Goal: Transaction & Acquisition: Book appointment/travel/reservation

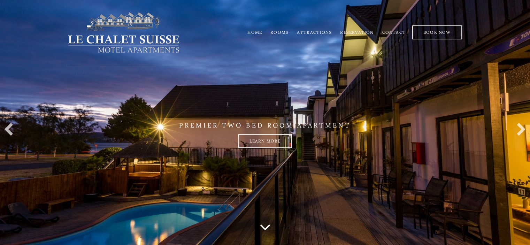
click at [282, 32] on link "Rooms" at bounding box center [280, 32] width 18 height 5
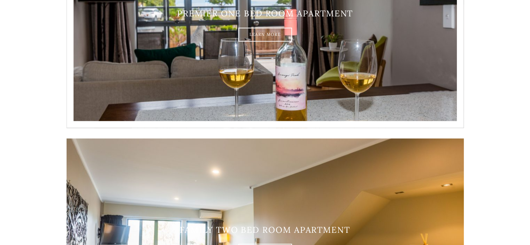
scroll to position [872, 0]
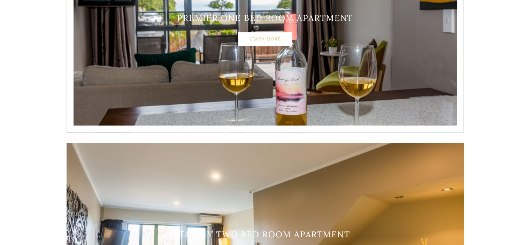
click at [262, 37] on link "Learn More" at bounding box center [266, 39] width 54 height 14
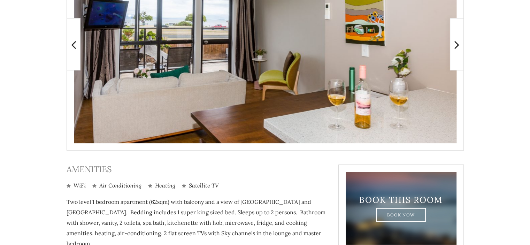
scroll to position [139, 0]
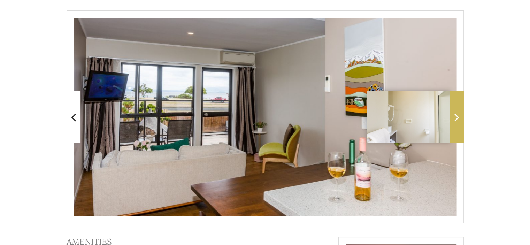
click at [458, 115] on icon at bounding box center [457, 117] width 5 height 14
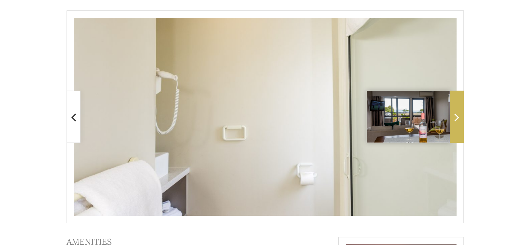
click at [458, 115] on icon at bounding box center [457, 117] width 5 height 14
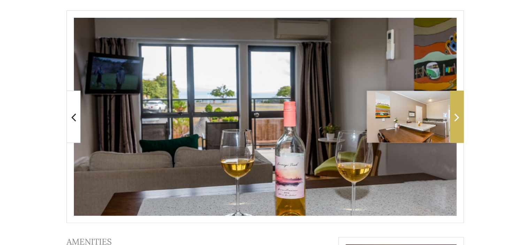
click at [458, 115] on icon at bounding box center [457, 117] width 5 height 14
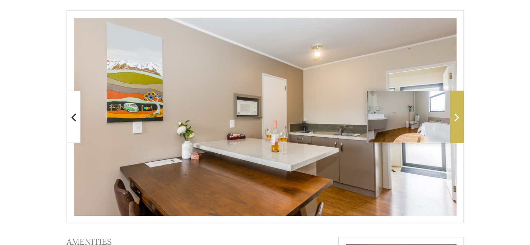
click at [458, 115] on icon at bounding box center [457, 117] width 5 height 14
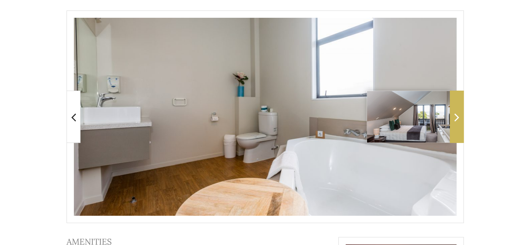
click at [458, 115] on icon at bounding box center [457, 117] width 5 height 14
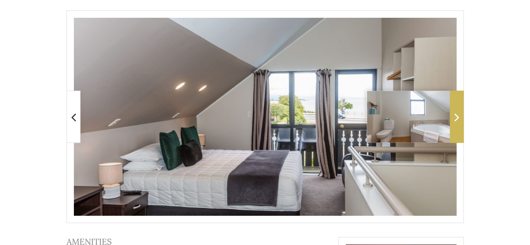
click at [458, 115] on icon at bounding box center [457, 117] width 5 height 14
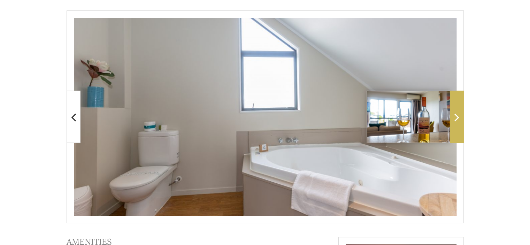
click at [458, 115] on icon at bounding box center [457, 117] width 5 height 14
